Goal: Task Accomplishment & Management: Manage account settings

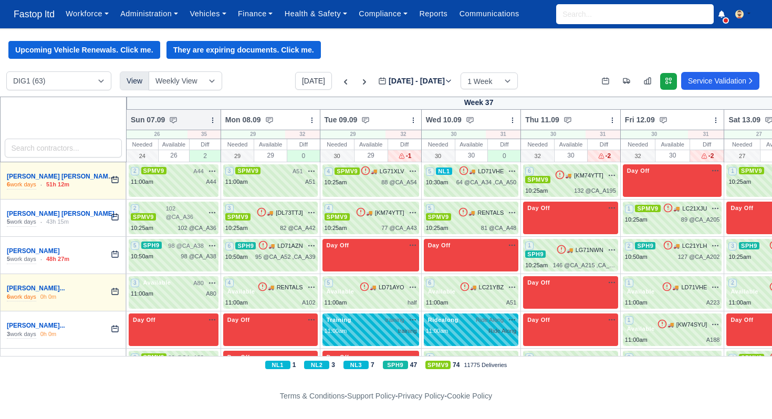
scroll to position [343, 0]
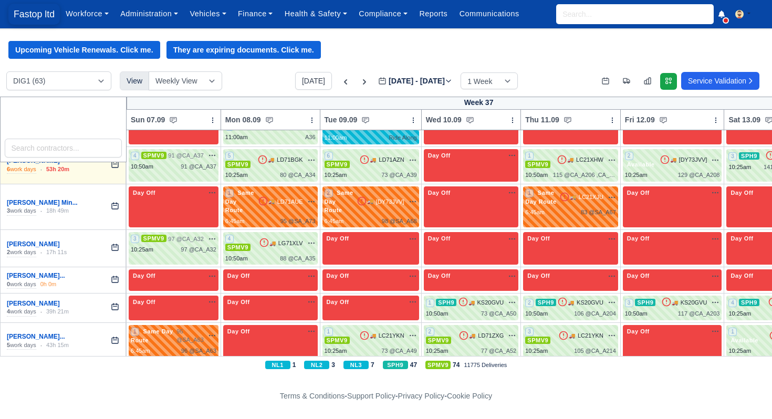
click at [30, 10] on span "Fastop ltd" at bounding box center [33, 14] width 51 height 21
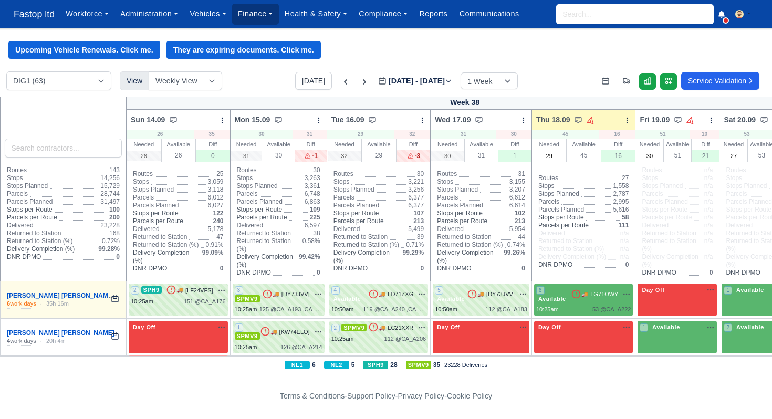
click at [253, 12] on link "Finance" at bounding box center [255, 14] width 47 height 20
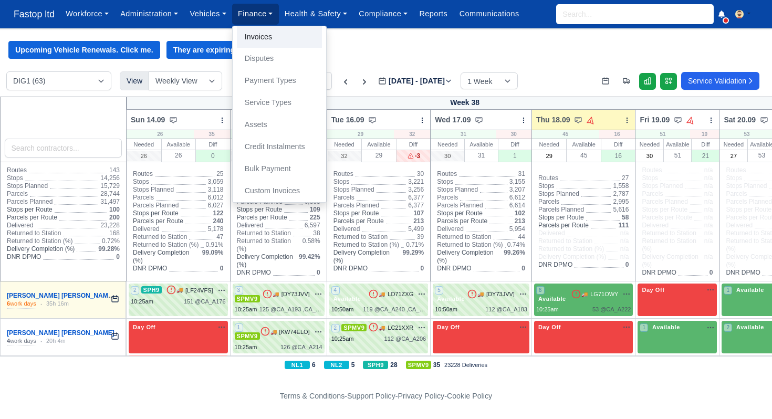
click at [263, 38] on link "Invoices" at bounding box center [279, 37] width 85 height 22
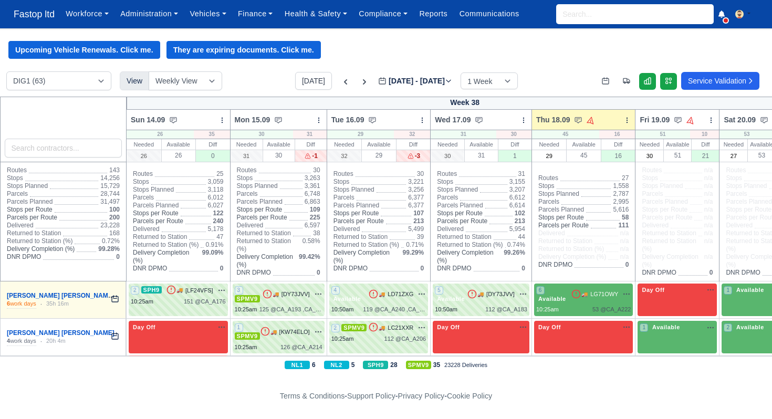
scroll to position [0, 4]
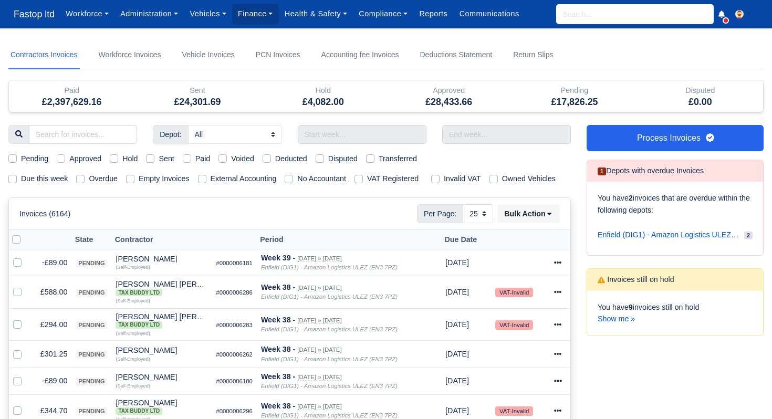
select select "25"
click at [624, 322] on link "Show me »" at bounding box center [616, 319] width 37 height 8
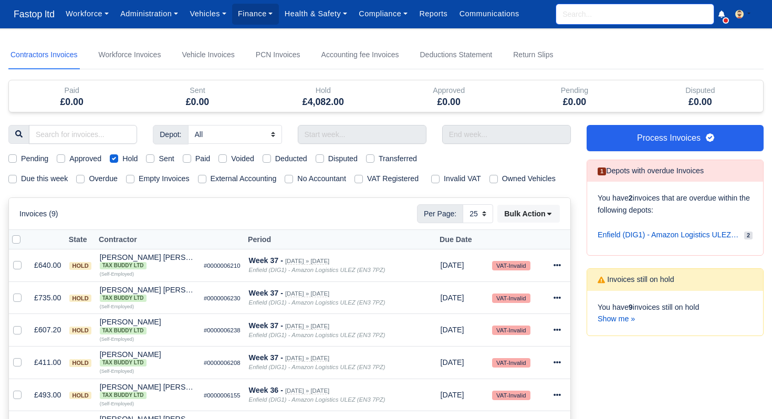
click at [580, 14] on input "search" at bounding box center [635, 14] width 158 height 20
type input "ahma"
type input "ahmad Taha Shakir"
type input "ahmad"
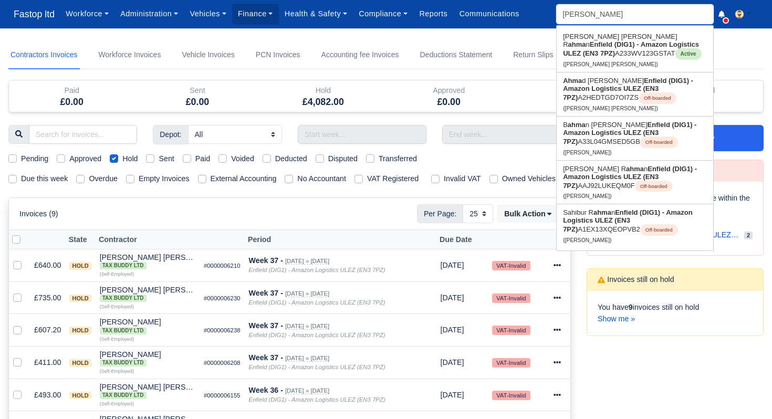
type input "ahmad Taha Shakir"
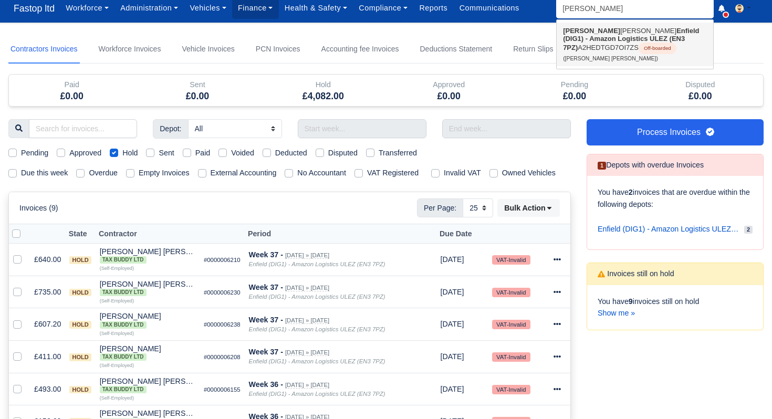
click at [591, 44] on link "Ahmad Taha Shakir Enfield (DIG1) - Amazon Logistics ULEZ (EN3 7PZ) A2HEDTGD7OI7…" at bounding box center [635, 45] width 157 height 44
type input "[PERSON_NAME] [PERSON_NAME]"
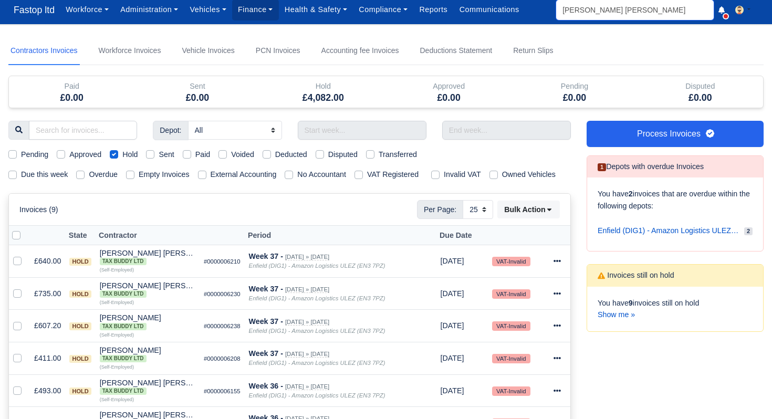
scroll to position [2, 0]
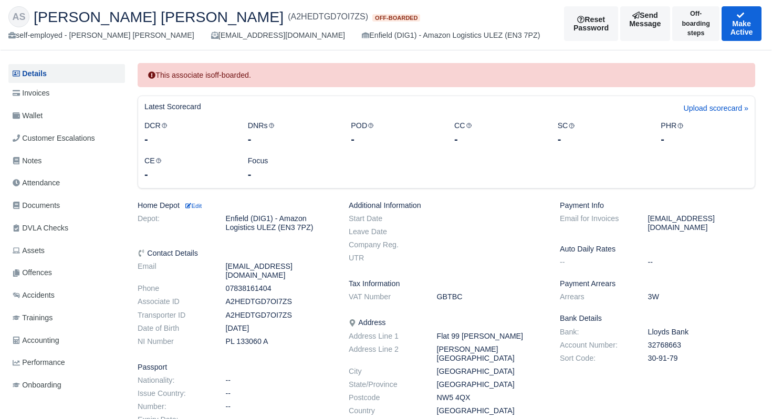
scroll to position [50, 0]
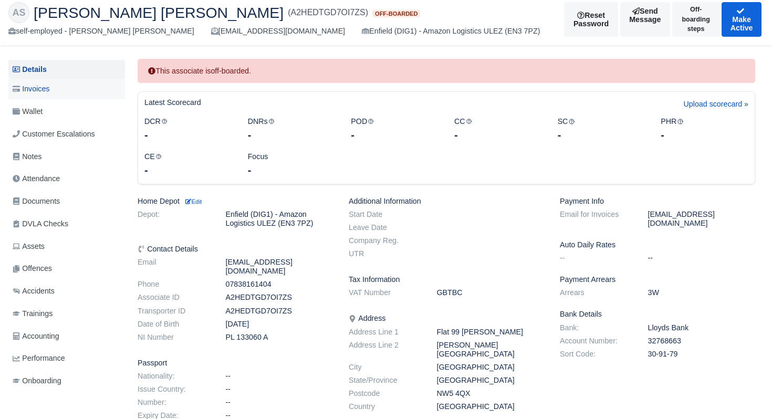
click at [47, 87] on span "Invoices" at bounding box center [31, 89] width 37 height 12
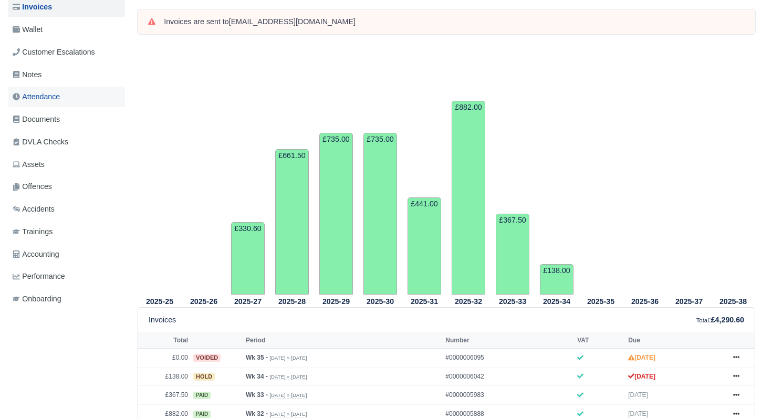
scroll to position [54, 0]
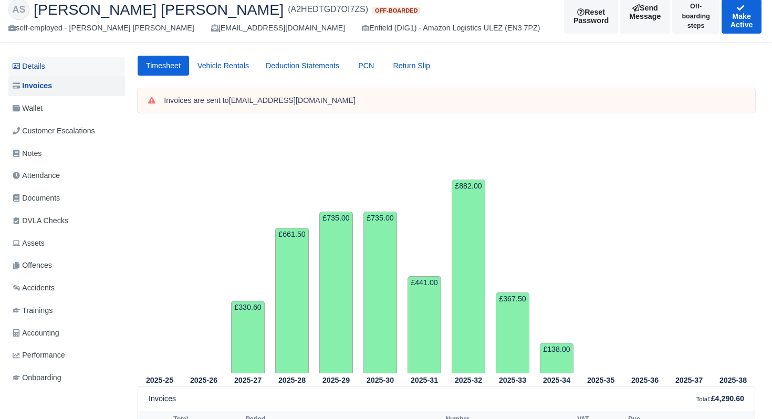
click at [41, 66] on link "Details" at bounding box center [66, 66] width 117 height 19
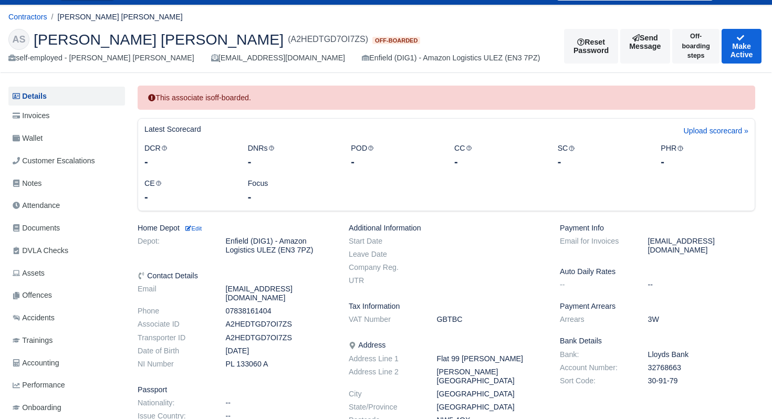
scroll to position [17, 0]
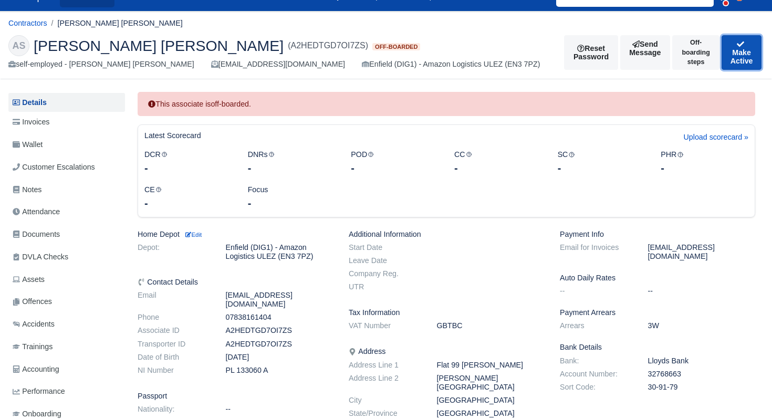
click at [723, 59] on button "Make Active" at bounding box center [742, 52] width 40 height 35
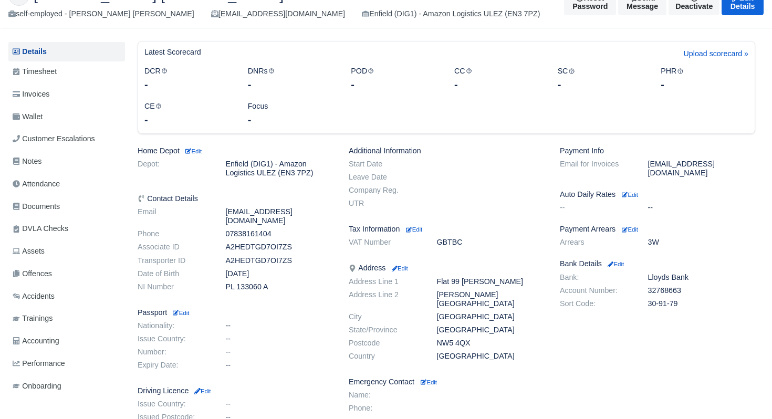
scroll to position [94, 0]
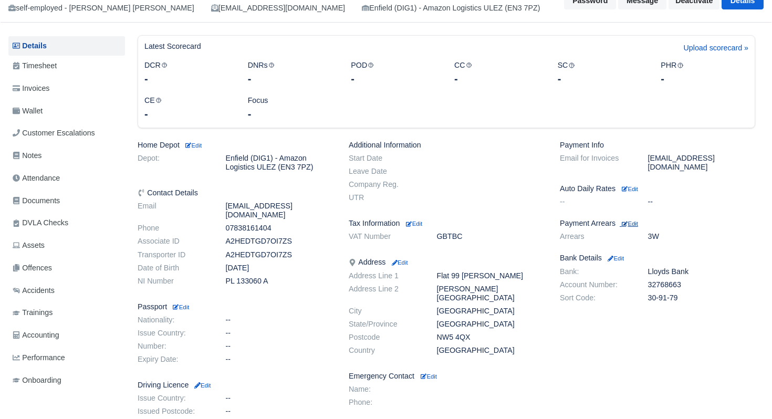
click at [638, 221] on small "Edit" at bounding box center [630, 224] width 16 height 6
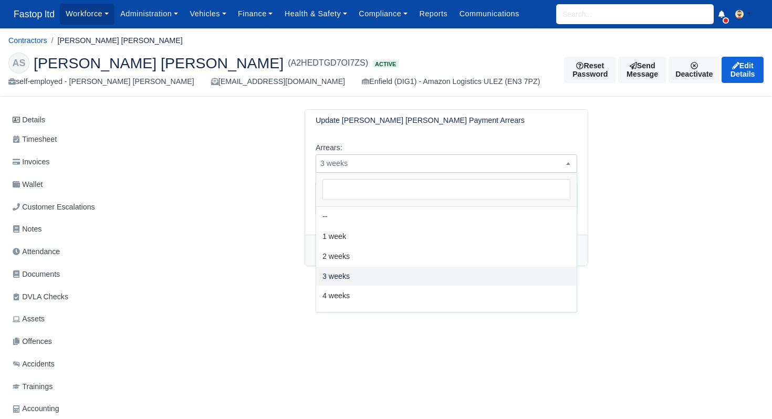
click at [401, 170] on span "3 weeks" at bounding box center [447, 163] width 262 height 18
select select "4W"
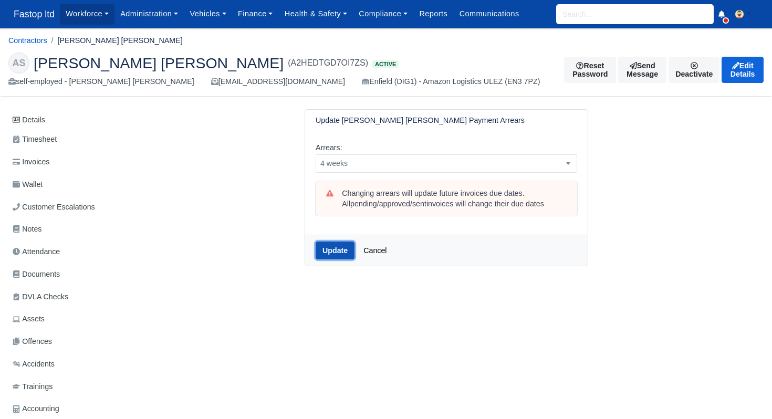
click at [340, 251] on button "Update" at bounding box center [335, 251] width 39 height 18
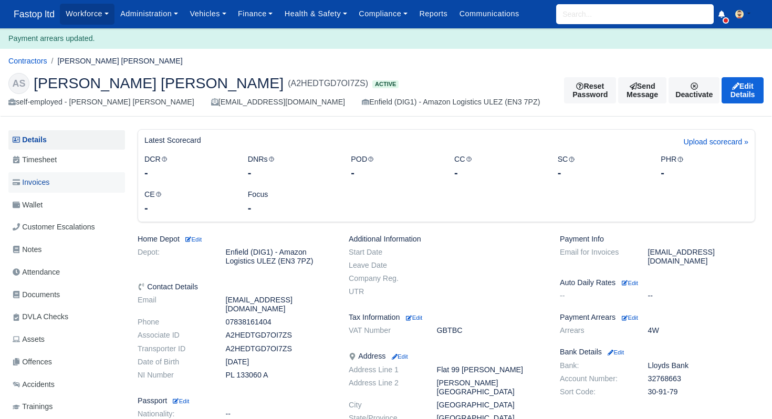
click at [45, 187] on span "Invoices" at bounding box center [31, 182] width 37 height 12
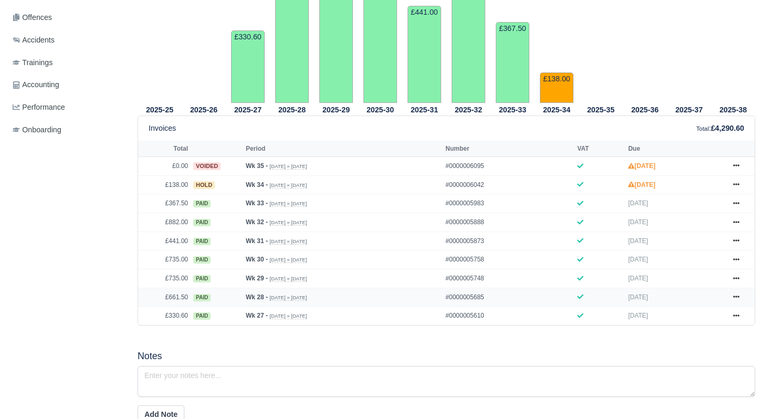
scroll to position [360, 0]
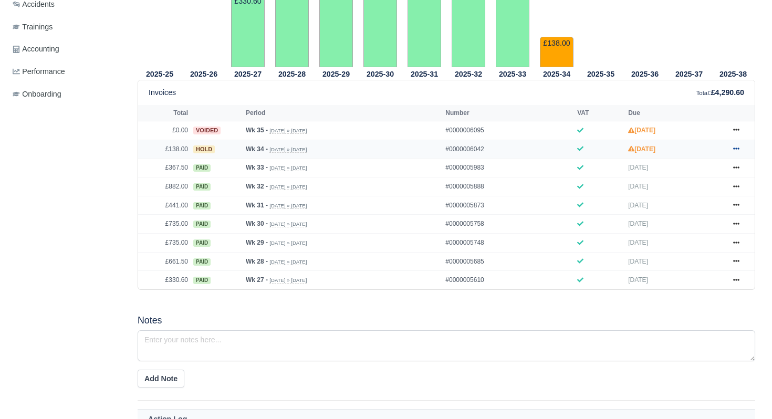
click at [739, 150] on icon at bounding box center [736, 149] width 6 height 2
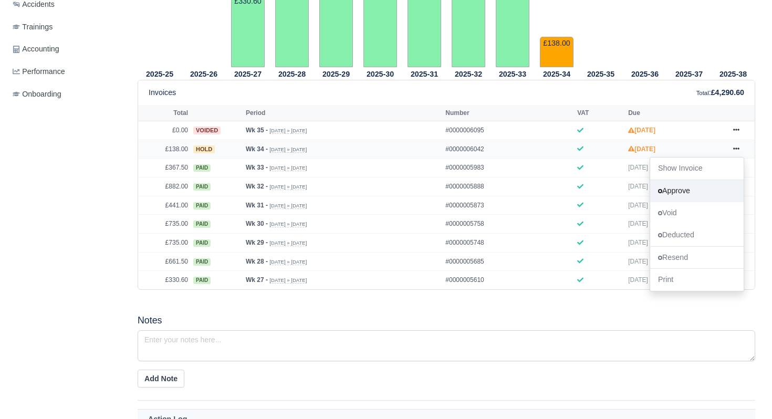
click at [695, 202] on link "Approve" at bounding box center [697, 191] width 94 height 22
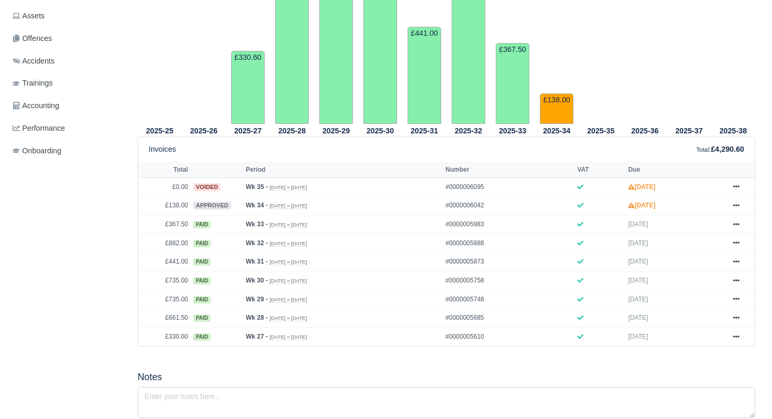
scroll to position [407, 0]
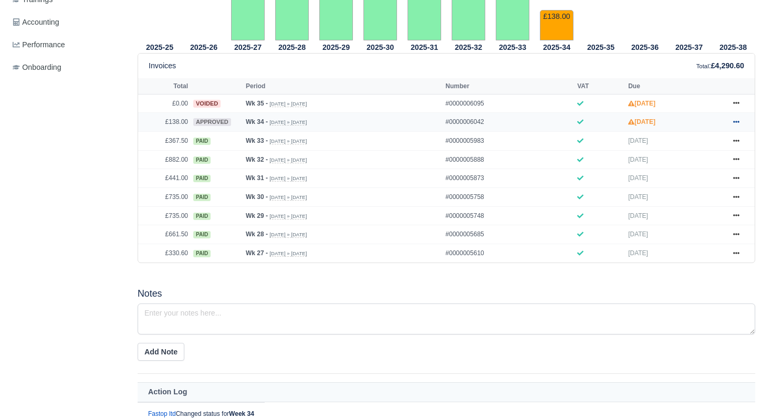
click at [737, 125] on icon at bounding box center [736, 122] width 6 height 6
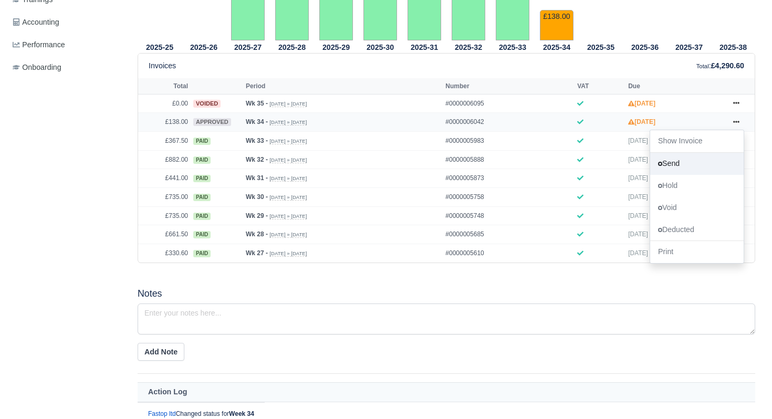
click at [677, 175] on link "Send" at bounding box center [697, 164] width 94 height 22
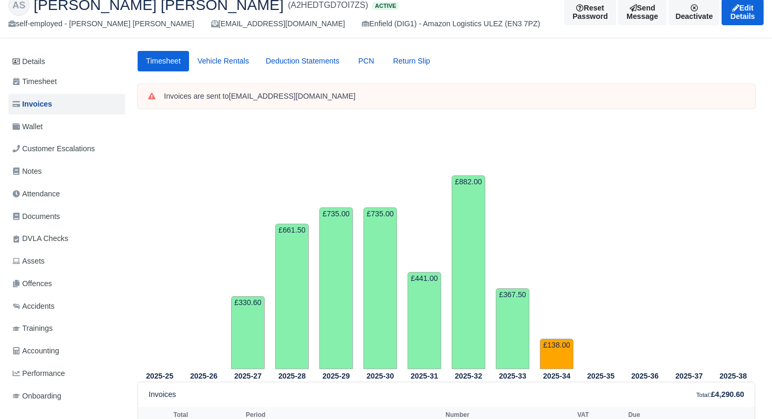
scroll to position [32, 0]
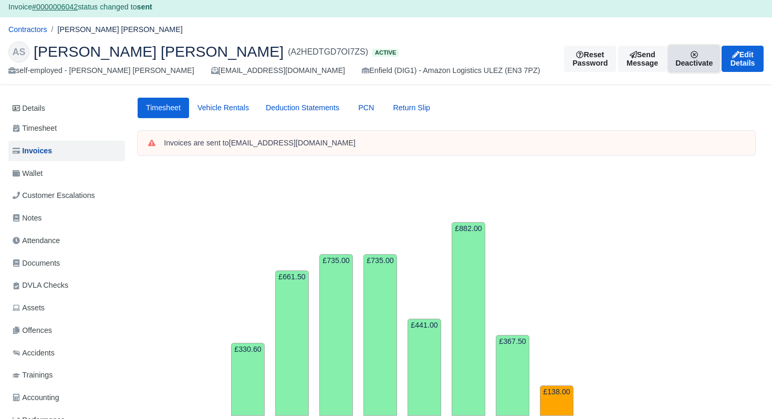
drag, startPoint x: 679, startPoint y: 65, endPoint x: 683, endPoint y: 72, distance: 9.2
click at [679, 65] on link "Deactivate" at bounding box center [694, 59] width 51 height 26
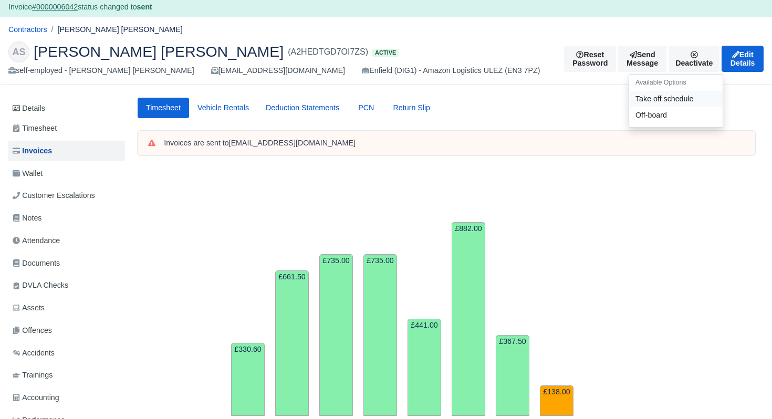
click at [650, 100] on link "Take off schedule" at bounding box center [676, 99] width 94 height 16
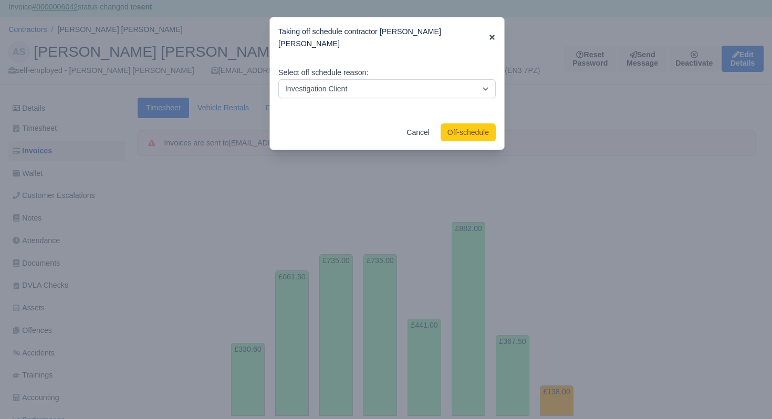
click at [492, 35] on icon at bounding box center [492, 37] width 5 height 5
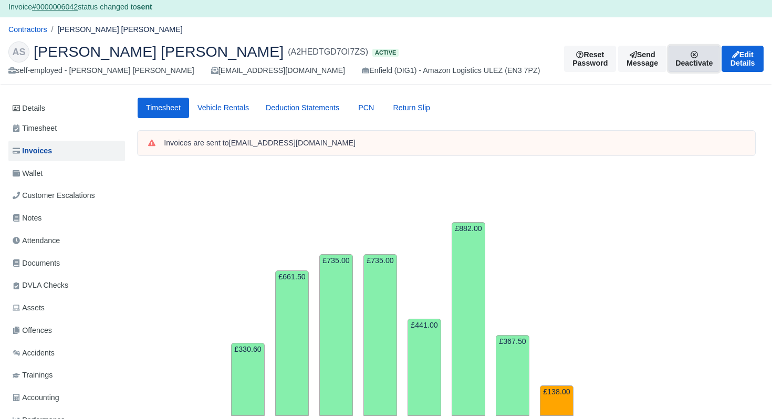
click at [671, 58] on link "Deactivate" at bounding box center [694, 59] width 51 height 26
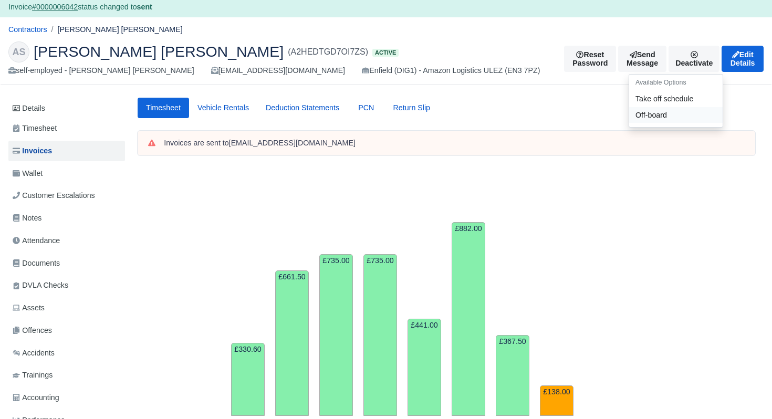
click at [634, 117] on link "Off-board" at bounding box center [676, 115] width 94 height 16
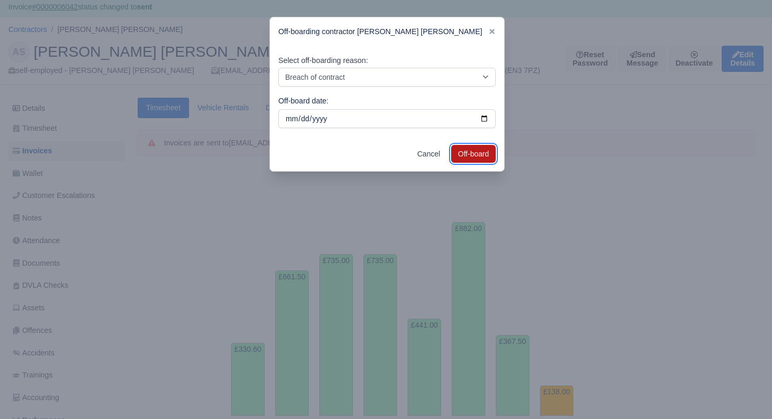
click at [471, 159] on button "Off-board" at bounding box center [473, 154] width 45 height 18
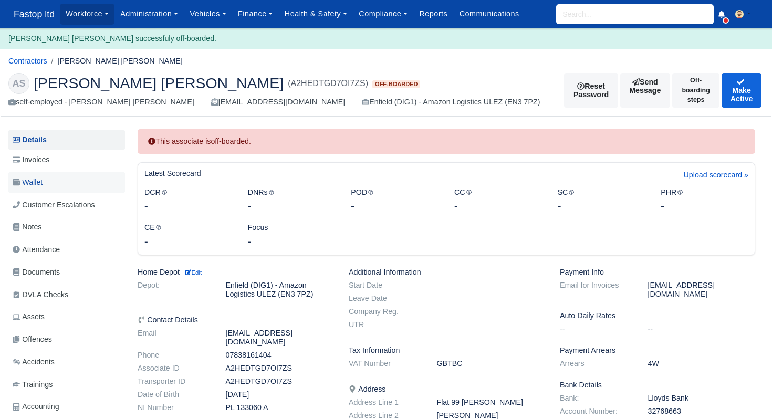
scroll to position [5, 0]
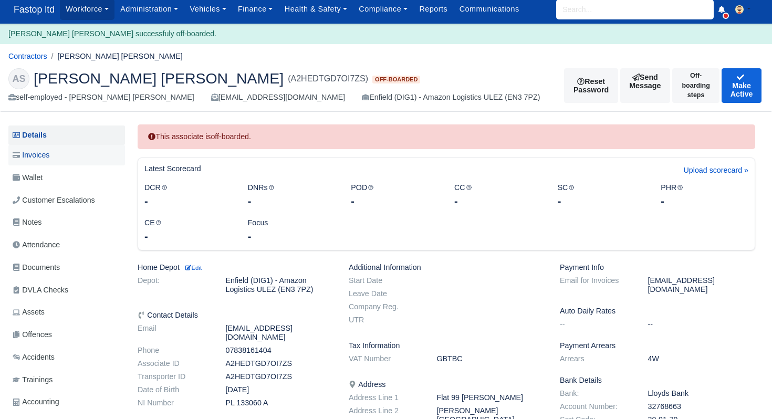
click at [41, 154] on span "Invoices" at bounding box center [31, 155] width 37 height 12
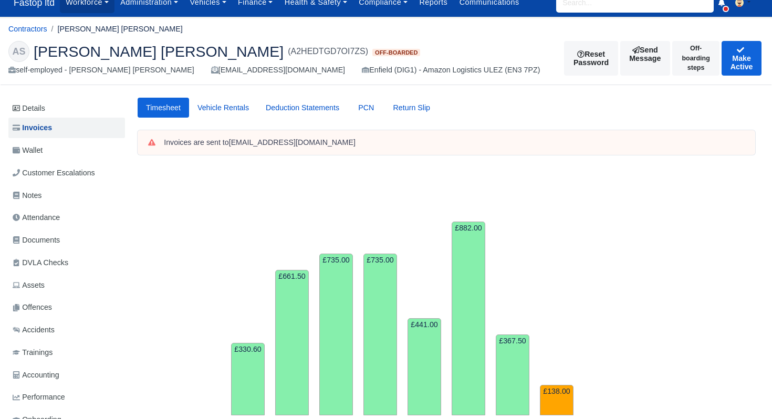
scroll to position [12, 0]
